Goal: Task Accomplishment & Management: Use online tool/utility

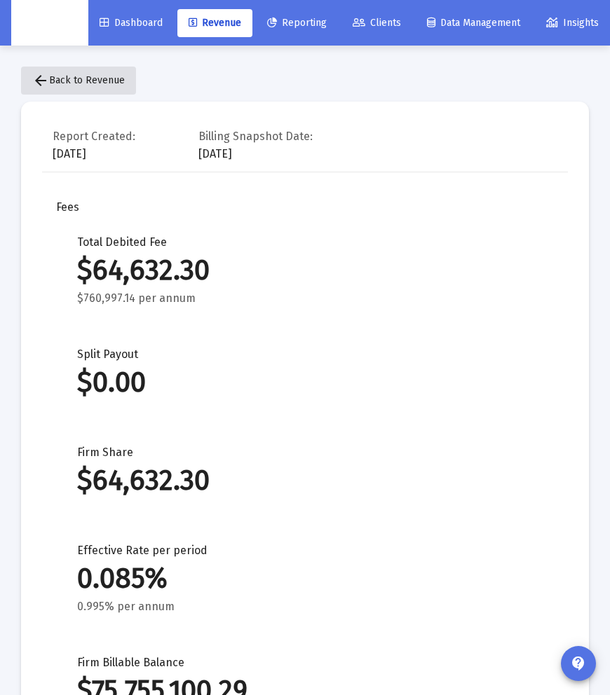
click at [46, 74] on mat-icon "arrow_back" at bounding box center [40, 80] width 17 height 17
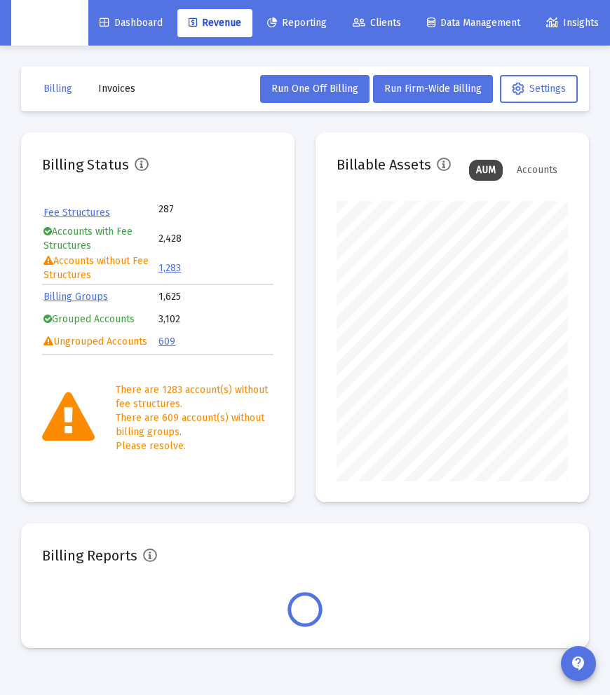
scroll to position [280, 231]
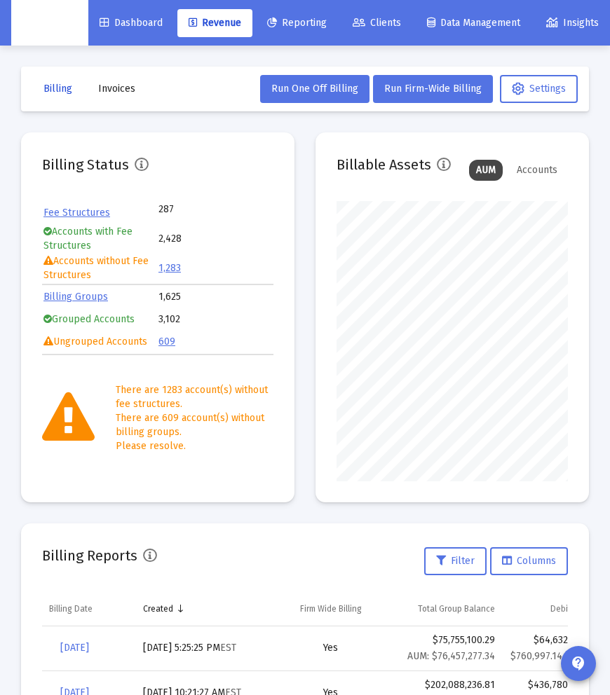
click at [71, 96] on button "Billing" at bounding box center [57, 89] width 51 height 28
click at [445, 88] on span "Run Firm-Wide Billing" at bounding box center [432, 89] width 97 height 12
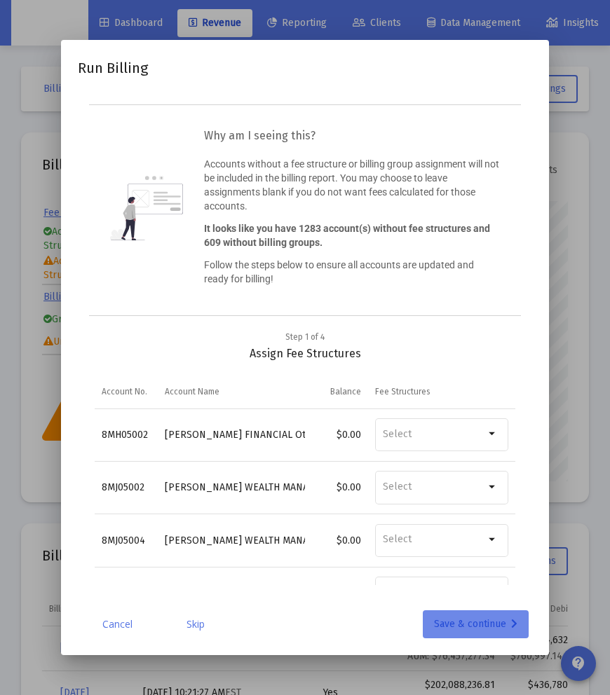
click at [451, 623] on div "Save & continue" at bounding box center [475, 624] width 83 height 28
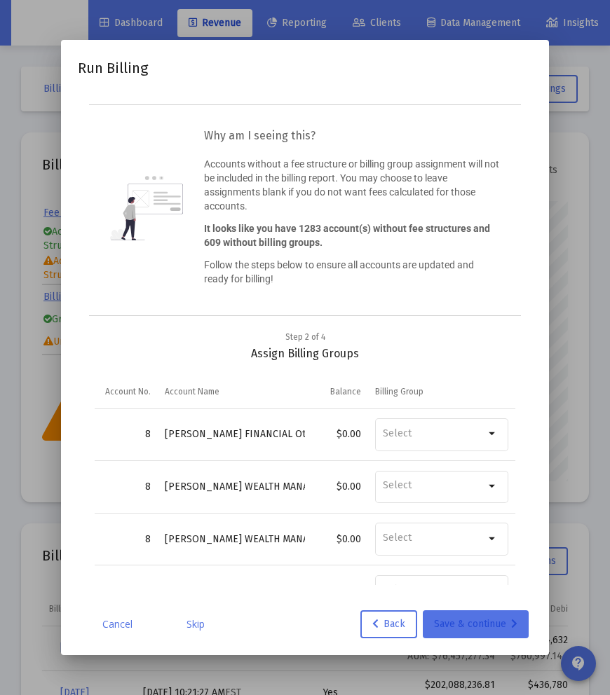
click at [451, 623] on div "Save & continue" at bounding box center [475, 624] width 83 height 28
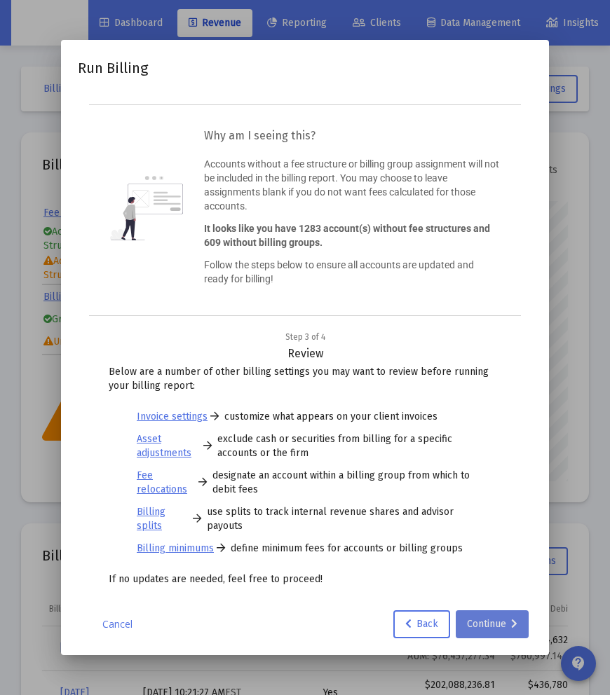
click at [491, 622] on div "Continue" at bounding box center [492, 624] width 50 height 28
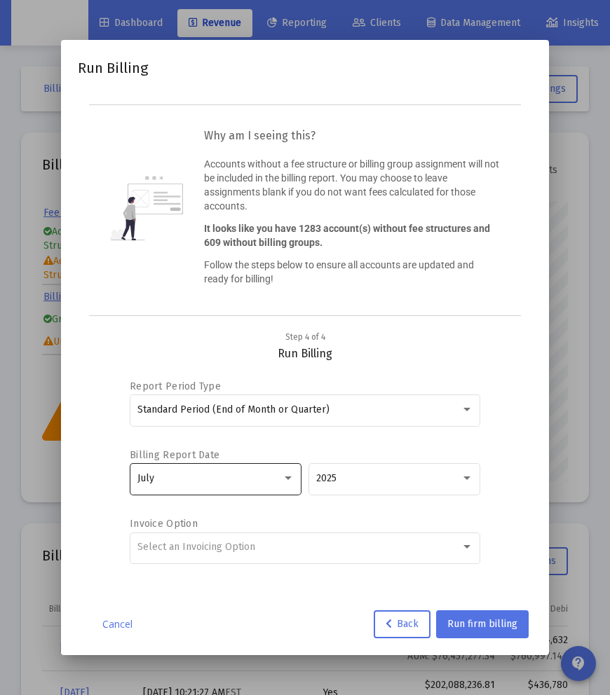
click at [294, 487] on div "July" at bounding box center [216, 478] width 172 height 34
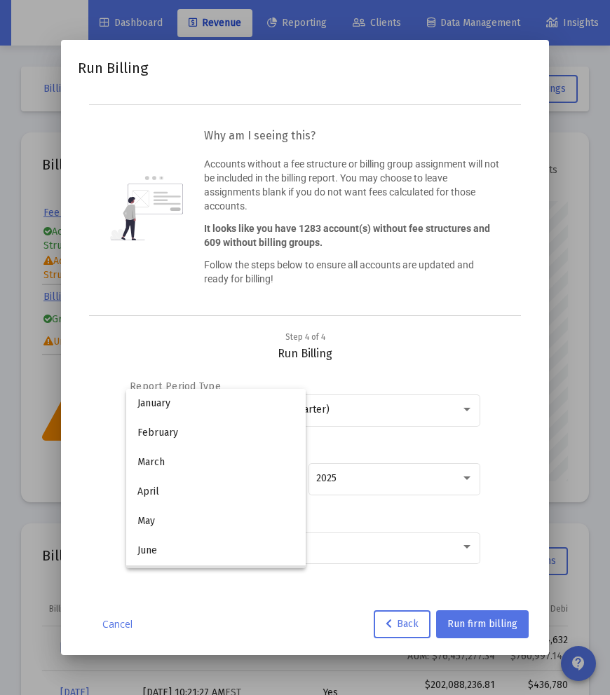
scroll to position [102, 0]
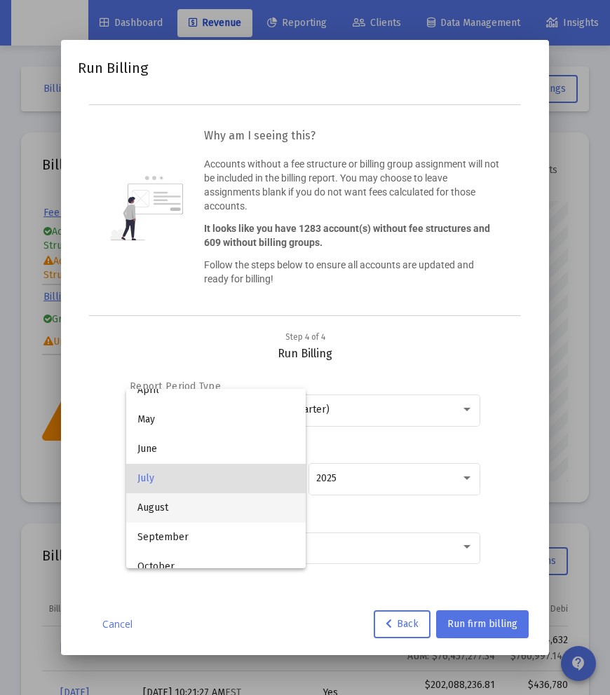
click at [235, 500] on span "August" at bounding box center [215, 507] width 157 height 29
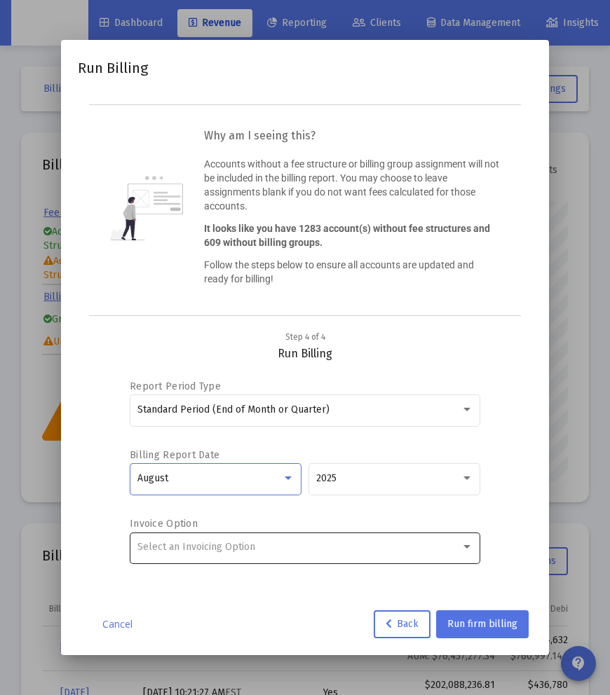
click at [254, 542] on div "Select an Invoicing Option" at bounding box center [298, 547] width 323 height 11
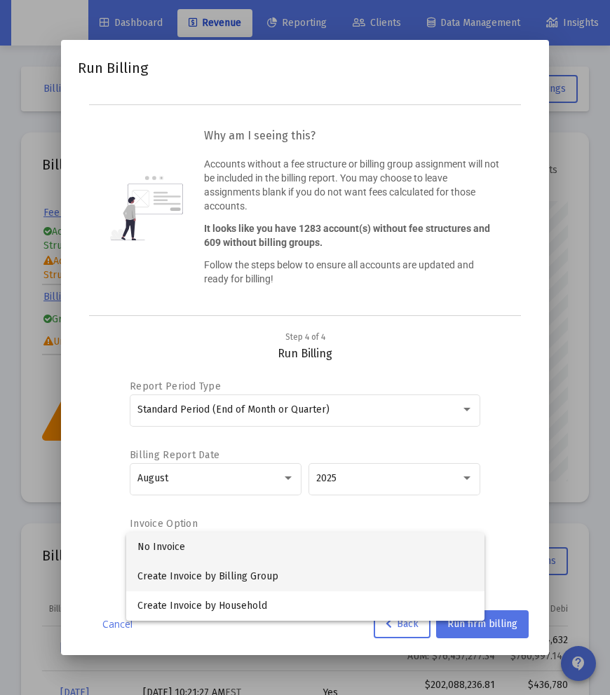
click at [264, 578] on span "Create Invoice by Billing Group" at bounding box center [305, 576] width 336 height 29
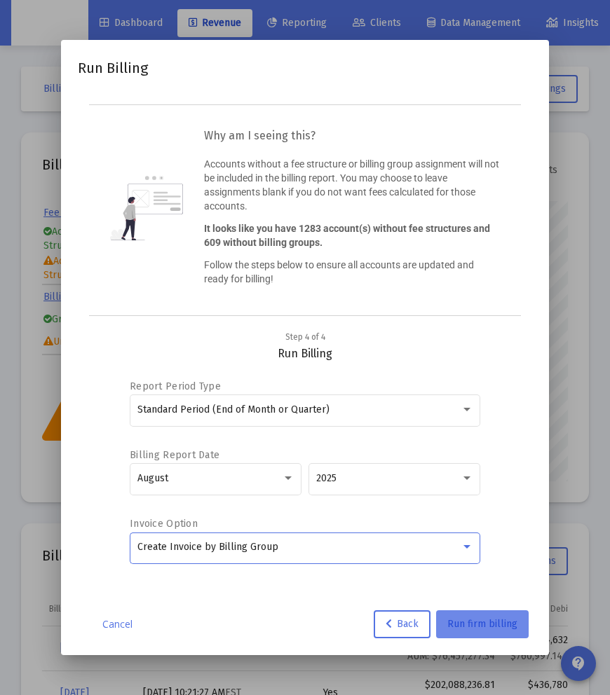
click at [507, 628] on span "Run firm billing" at bounding box center [482, 624] width 70 height 12
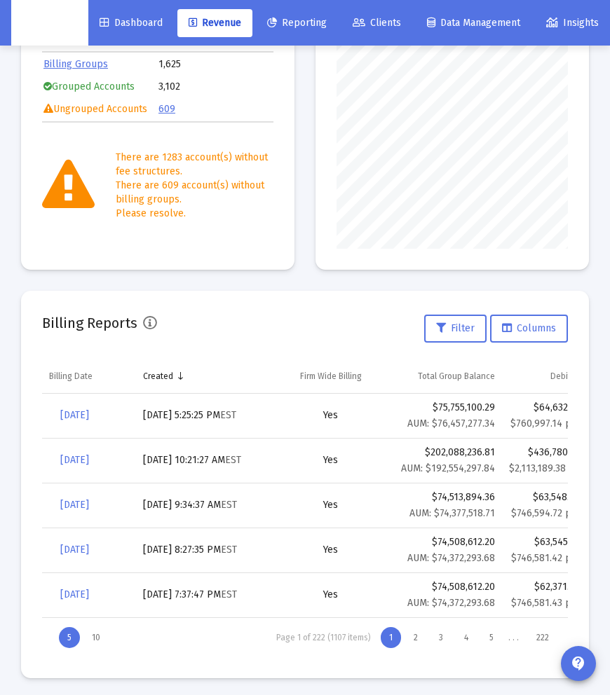
scroll to position [237, 0]
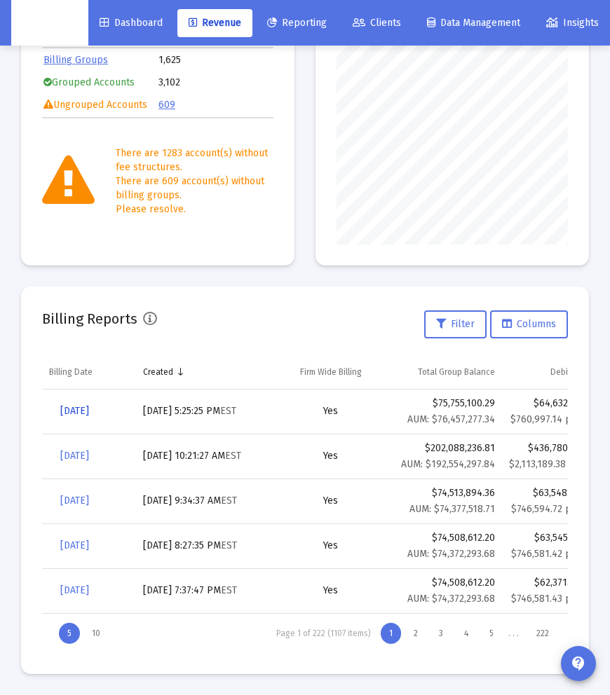
click at [89, 414] on span "[DATE]" at bounding box center [74, 411] width 29 height 12
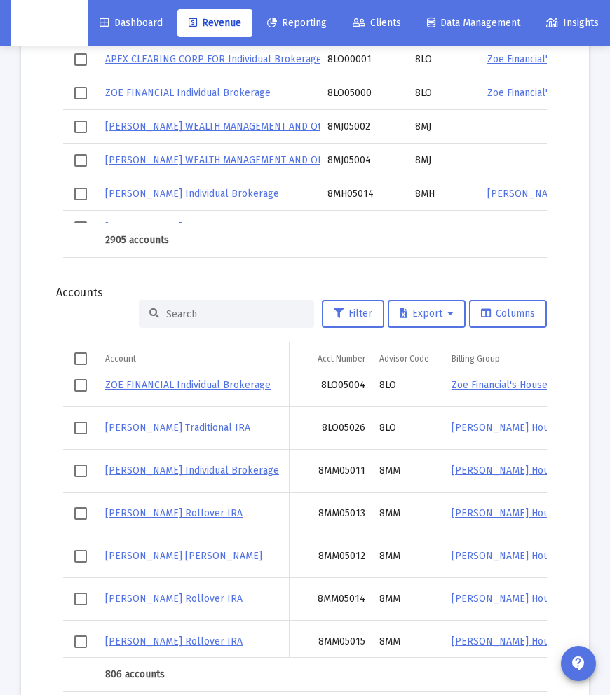
scroll to position [2017, 0]
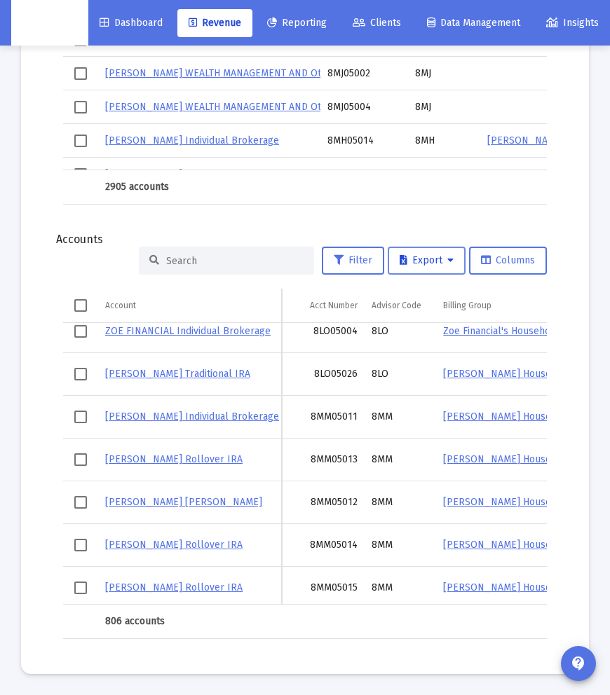
click at [447, 263] on icon at bounding box center [450, 261] width 6 height 10
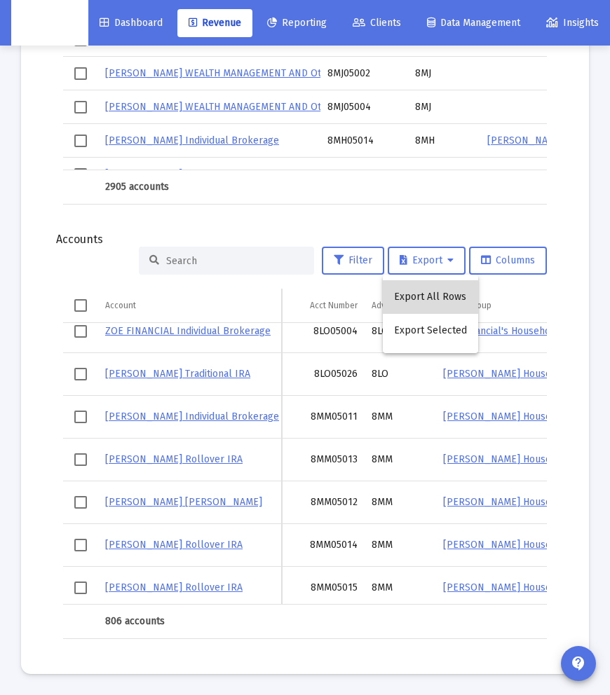
click at [448, 301] on button "Export All Rows" at bounding box center [430, 297] width 95 height 34
